Goal: Task Accomplishment & Management: Manage account settings

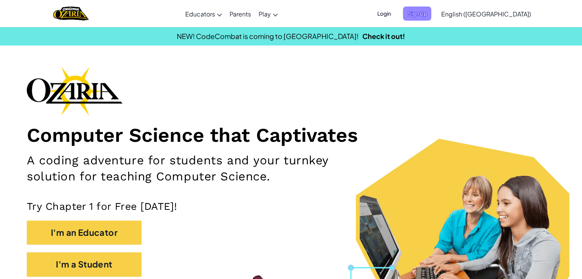
click at [431, 13] on span "Sign Up" at bounding box center [417, 14] width 28 height 14
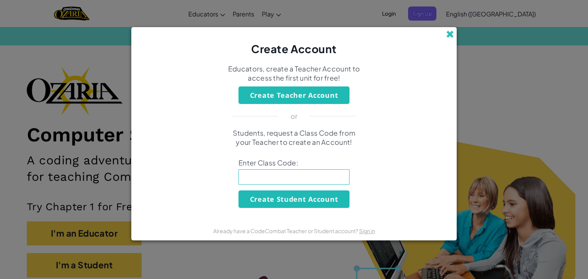
click at [450, 36] on span at bounding box center [450, 34] width 8 height 8
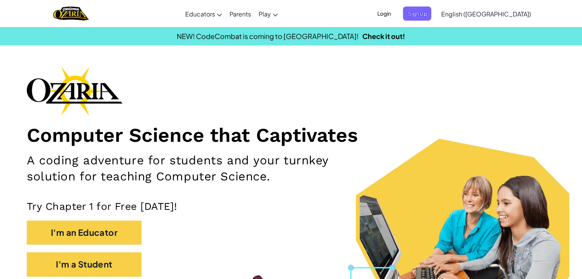
click at [395, 16] on span "Login" at bounding box center [383, 14] width 23 height 14
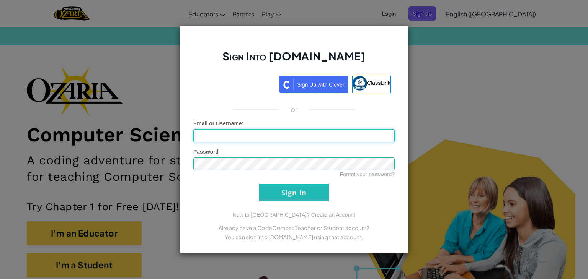
click at [325, 135] on input "Email or Username :" at bounding box center [293, 135] width 201 height 13
type input "[EMAIL_ADDRESS][DOMAIN_NAME]"
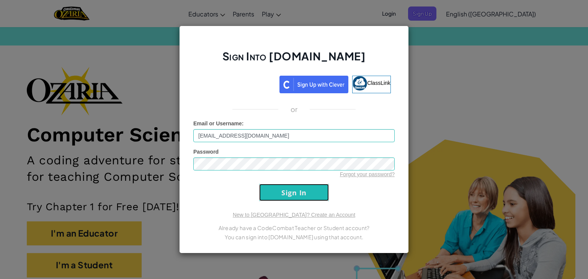
click at [310, 196] on input "Sign In" at bounding box center [294, 192] width 70 height 17
